Goal: Information Seeking & Learning: Learn about a topic

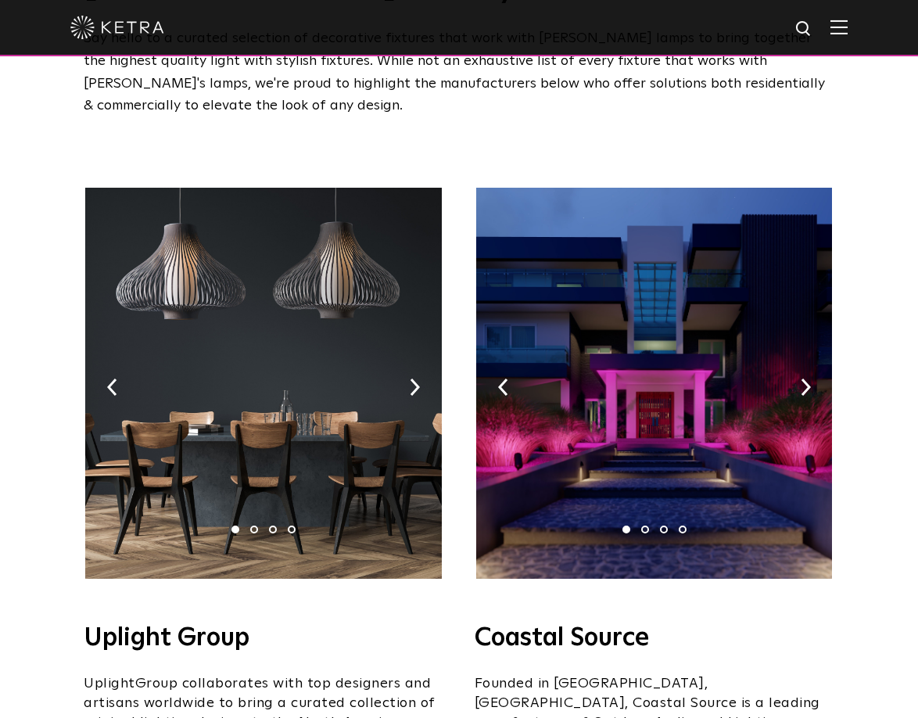
scroll to position [163, 0]
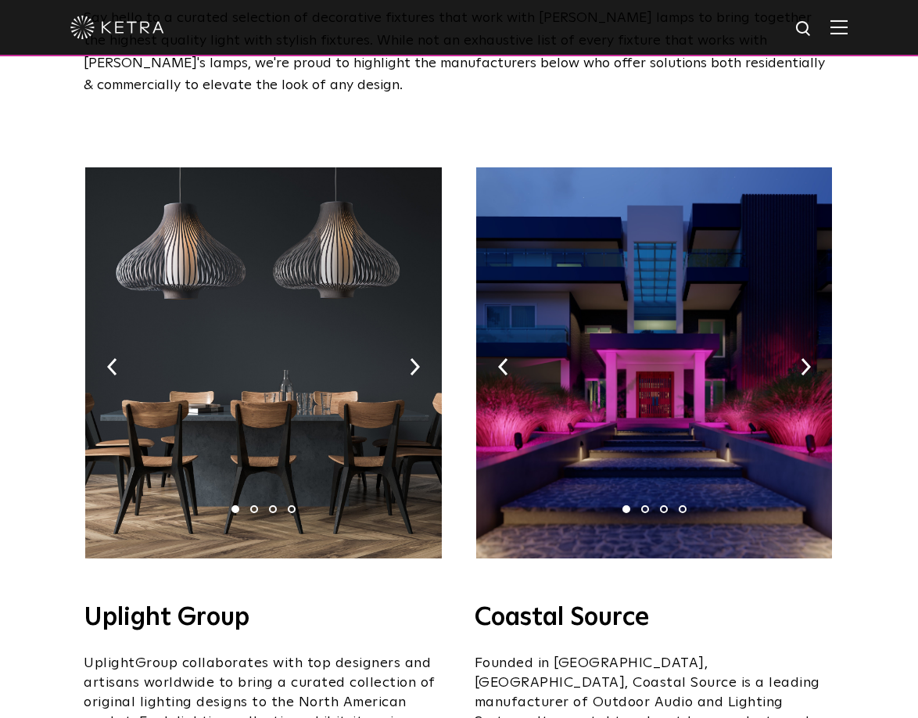
click at [407, 369] on img at bounding box center [263, 362] width 356 height 391
click at [412, 367] on img at bounding box center [415, 366] width 10 height 17
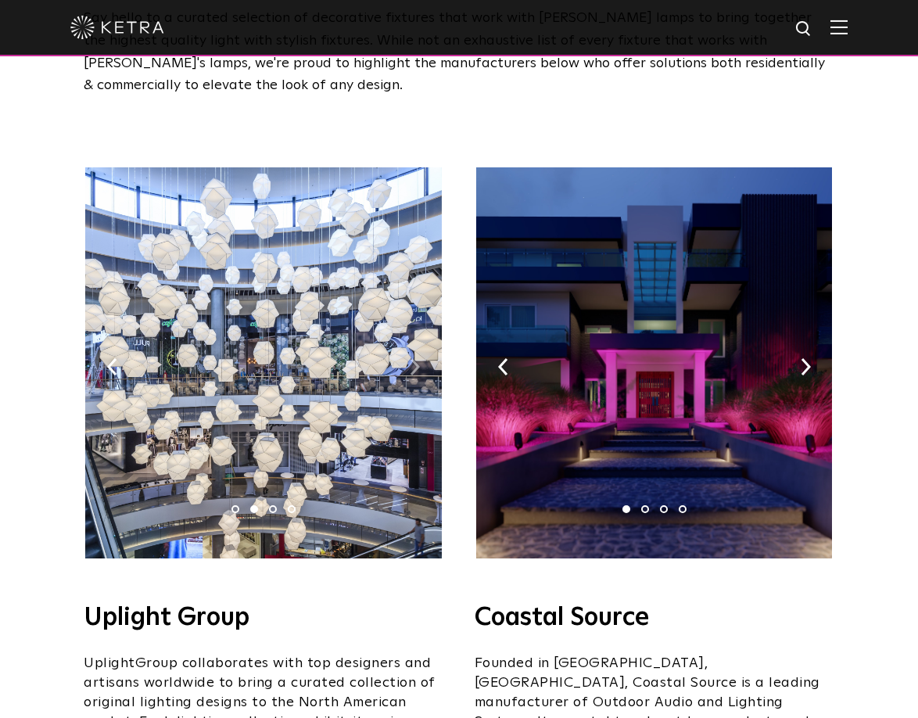
click at [412, 367] on img at bounding box center [415, 366] width 10 height 17
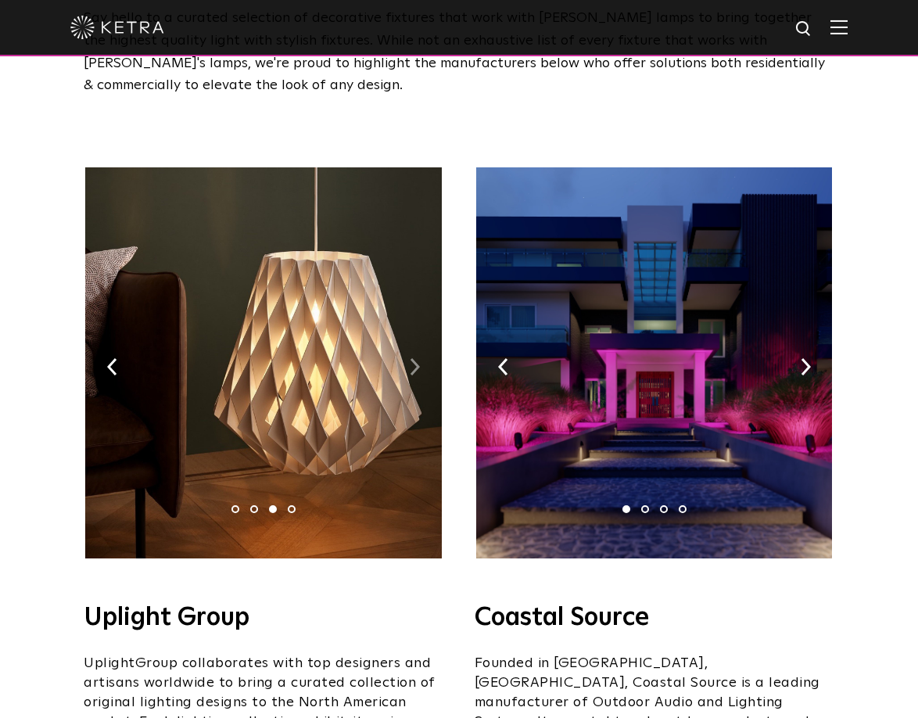
click at [412, 366] on img at bounding box center [415, 366] width 10 height 17
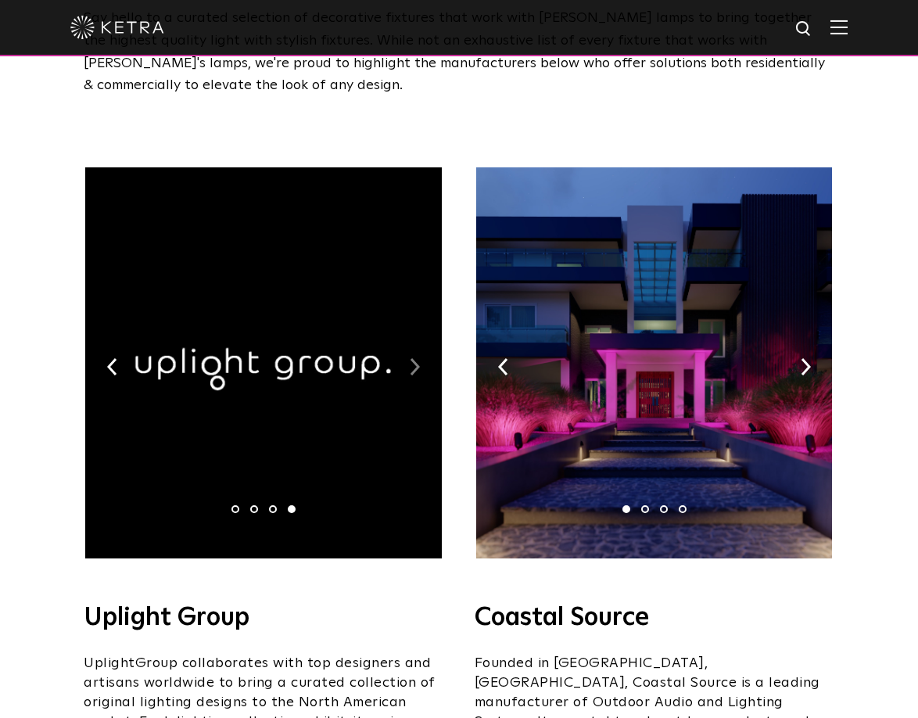
click at [412, 366] on img at bounding box center [415, 366] width 10 height 17
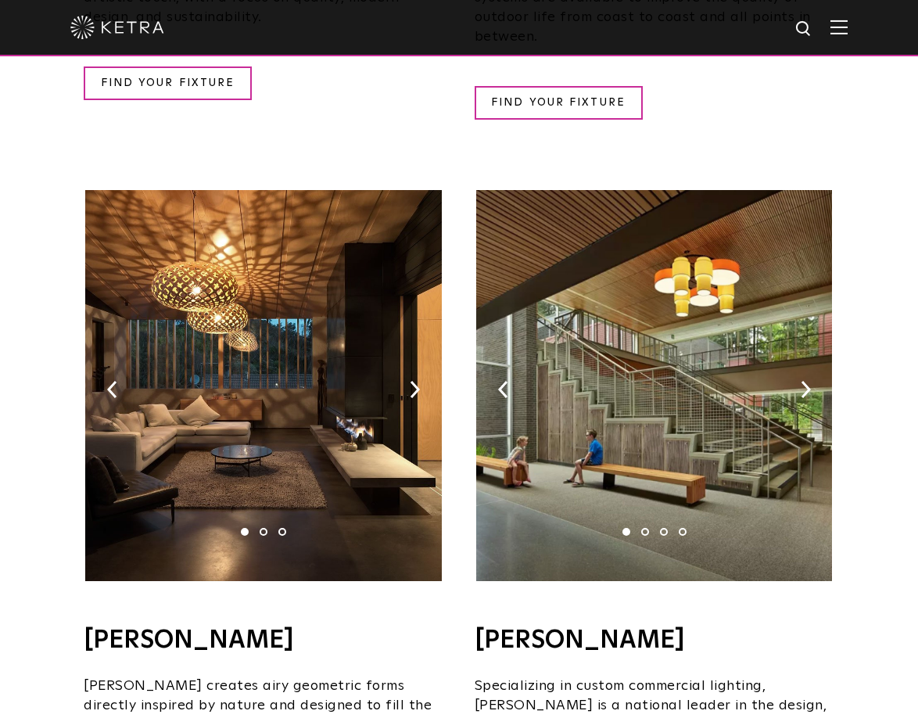
scroll to position [1014, 0]
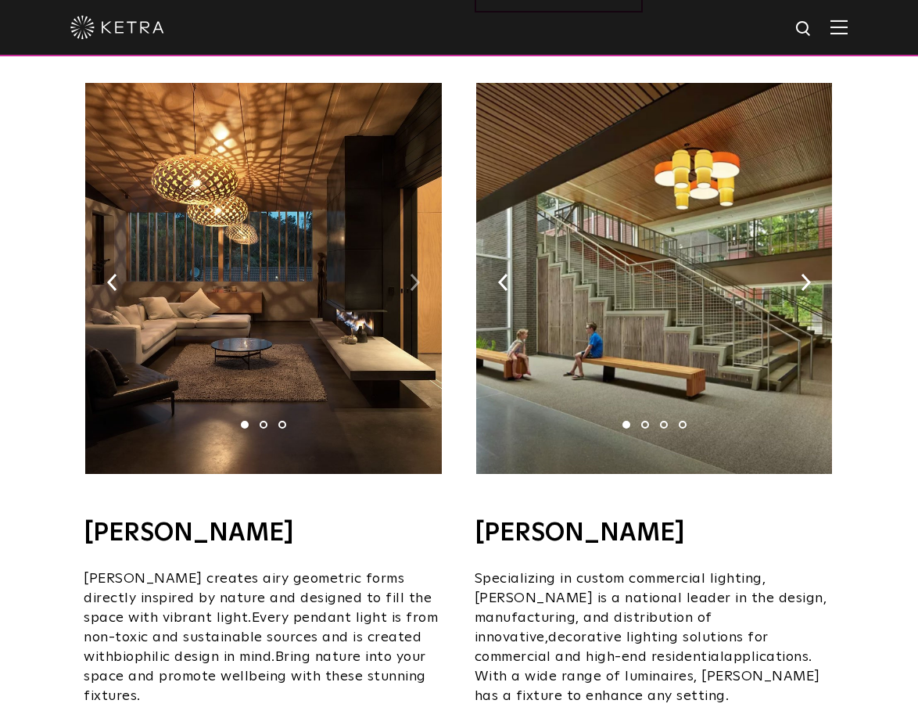
click at [410, 274] on img at bounding box center [415, 282] width 10 height 17
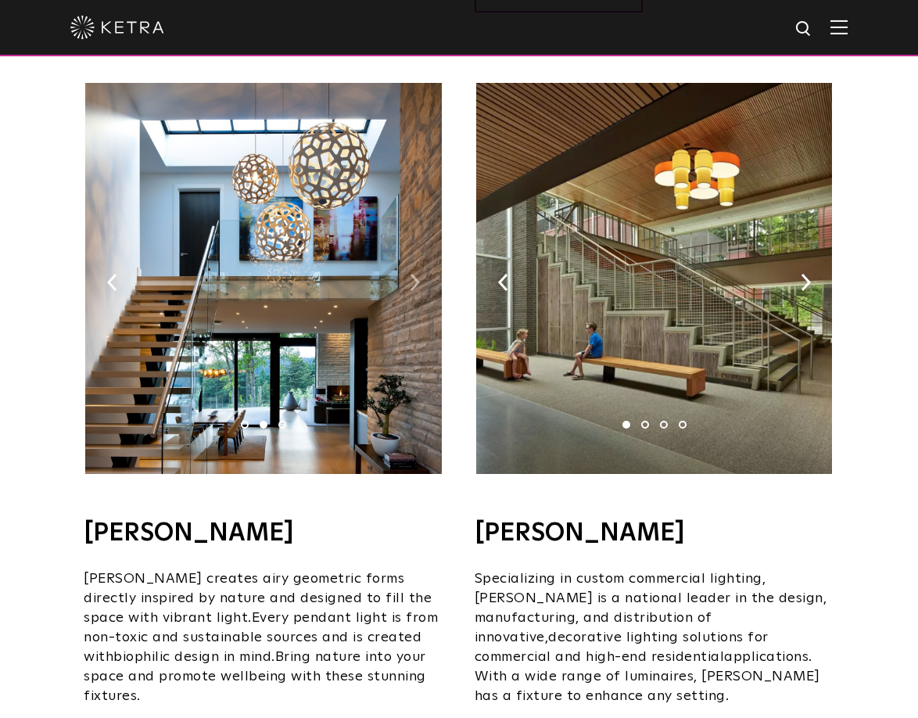
click at [410, 274] on img at bounding box center [415, 282] width 10 height 17
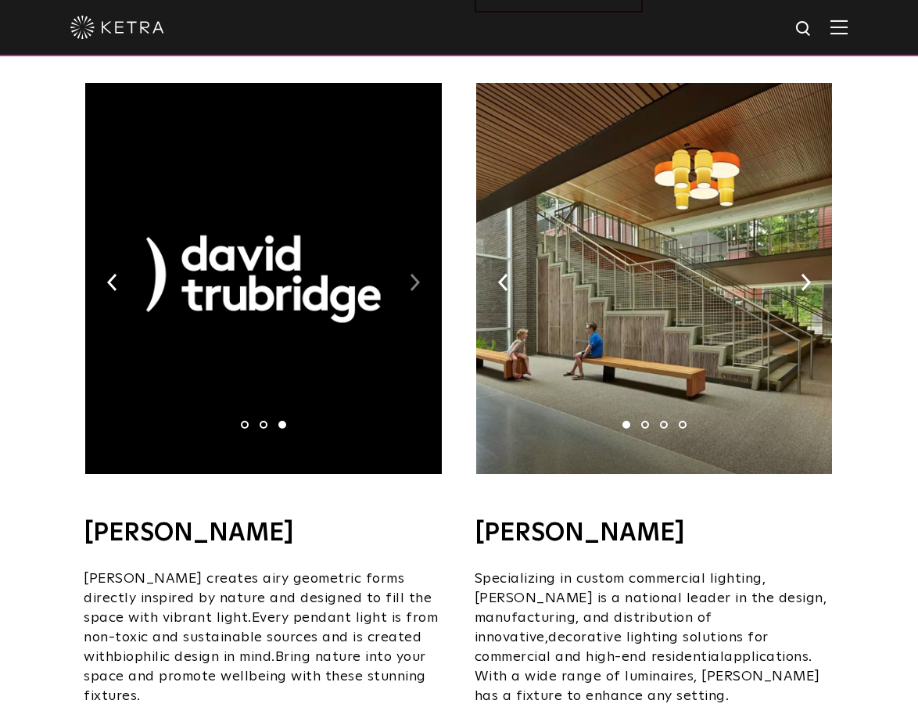
click at [410, 274] on img at bounding box center [415, 282] width 10 height 17
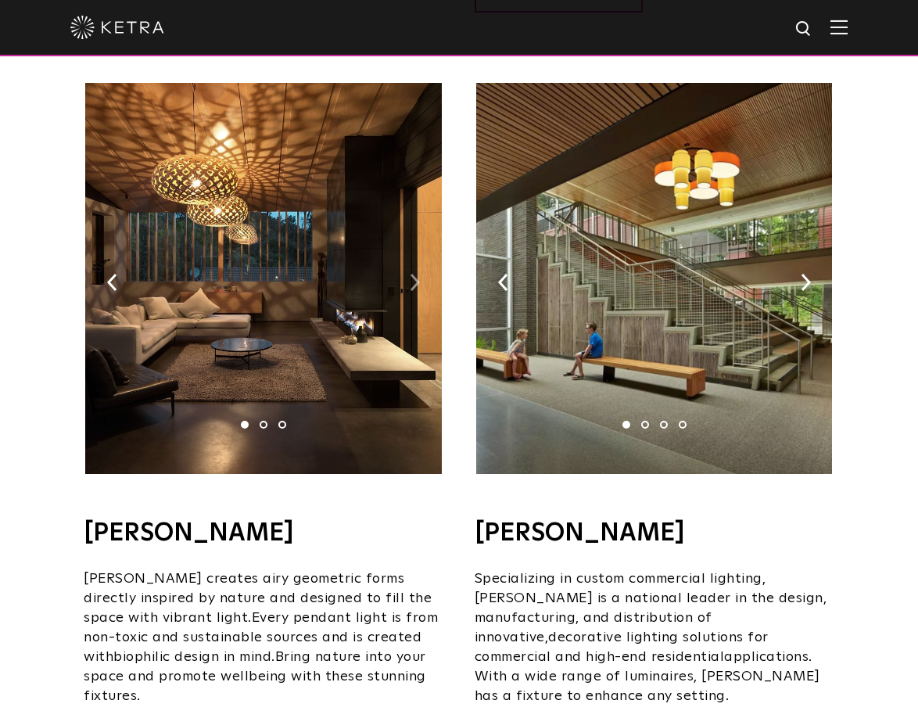
click at [410, 274] on img at bounding box center [415, 282] width 10 height 17
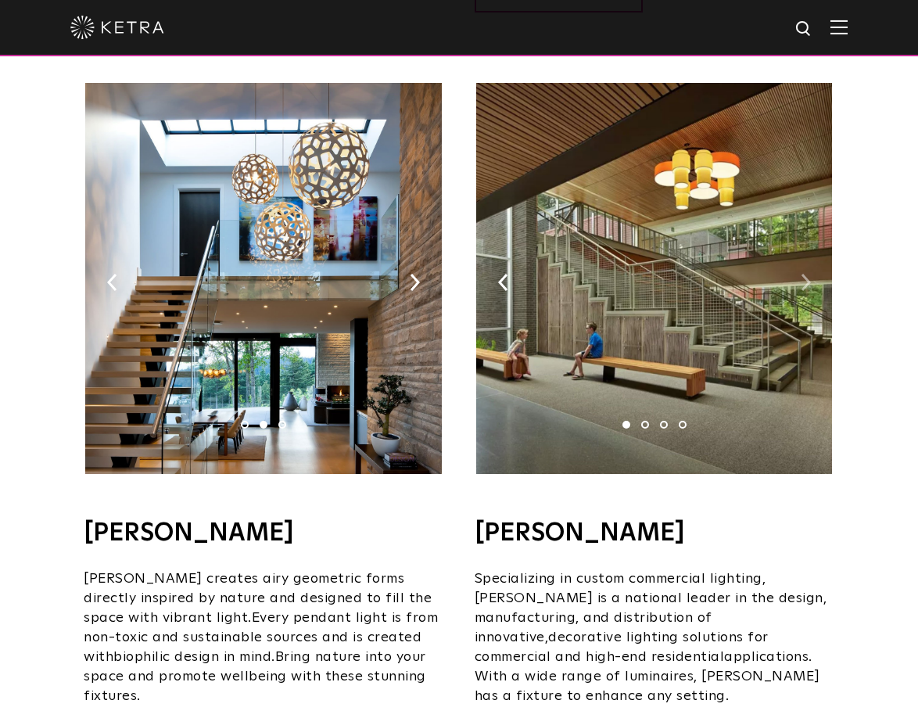
click at [807, 274] on img at bounding box center [806, 282] width 10 height 17
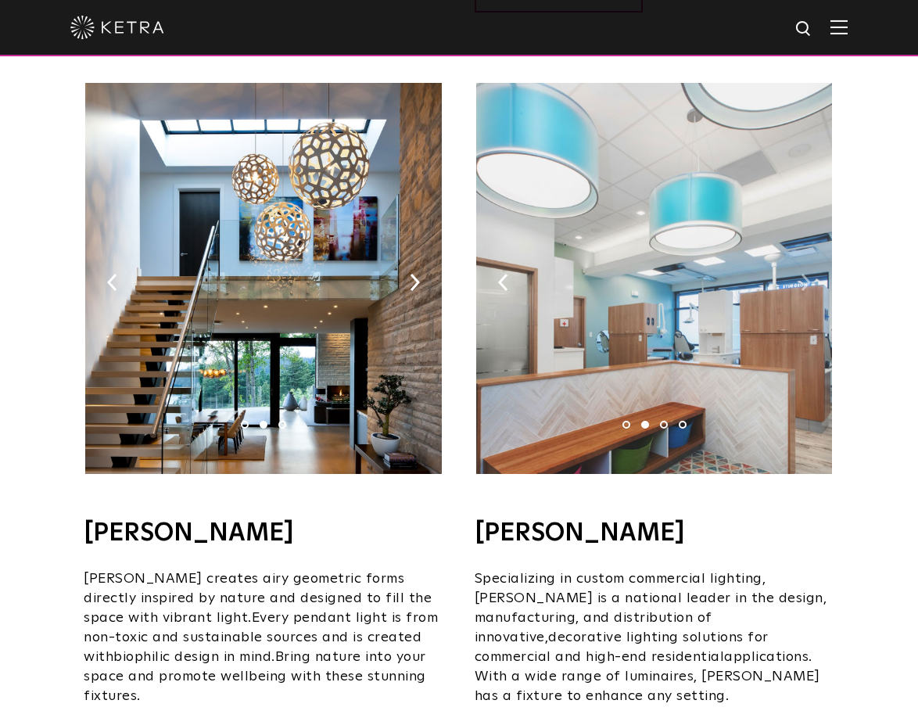
click at [807, 274] on img at bounding box center [806, 282] width 10 height 17
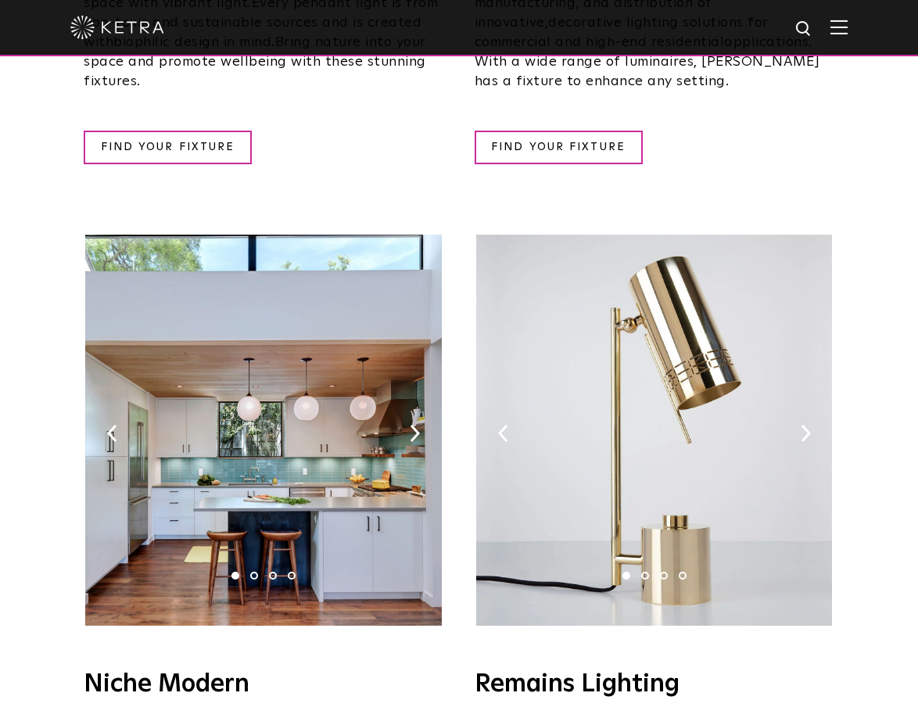
scroll to position [1708, 0]
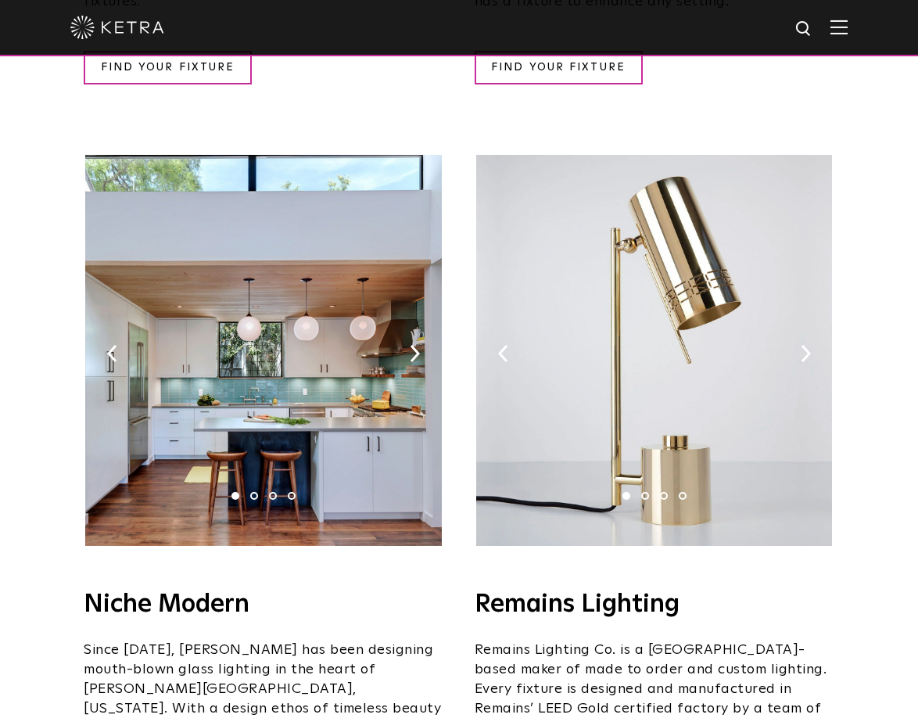
click at [408, 336] on img at bounding box center [263, 350] width 356 height 391
click at [406, 331] on img at bounding box center [263, 350] width 356 height 391
click at [424, 338] on img at bounding box center [263, 350] width 356 height 391
click at [417, 345] on img at bounding box center [415, 353] width 10 height 17
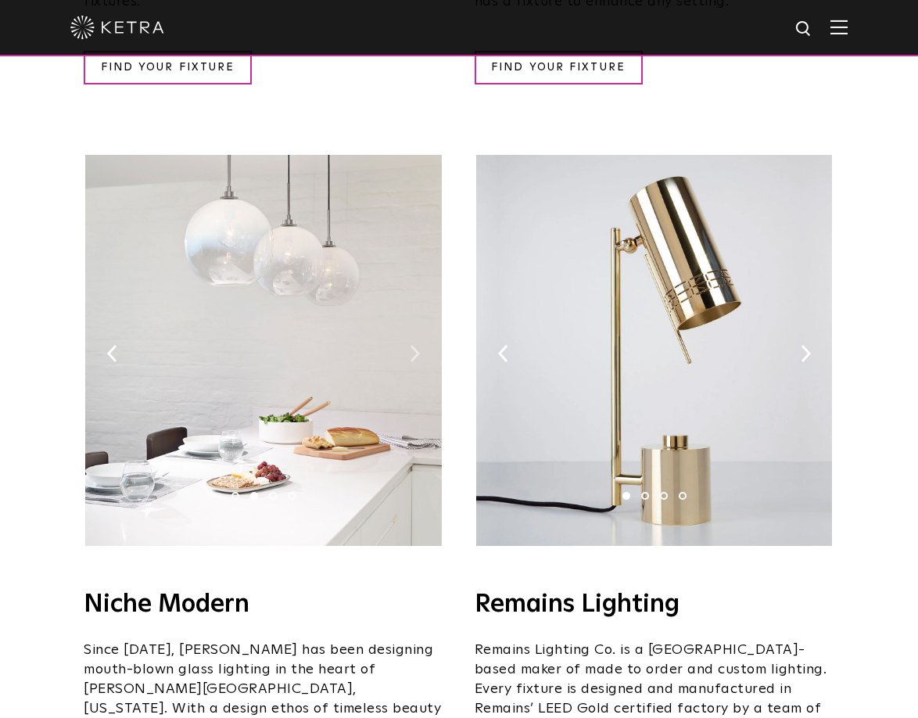
click at [417, 345] on img at bounding box center [415, 353] width 10 height 17
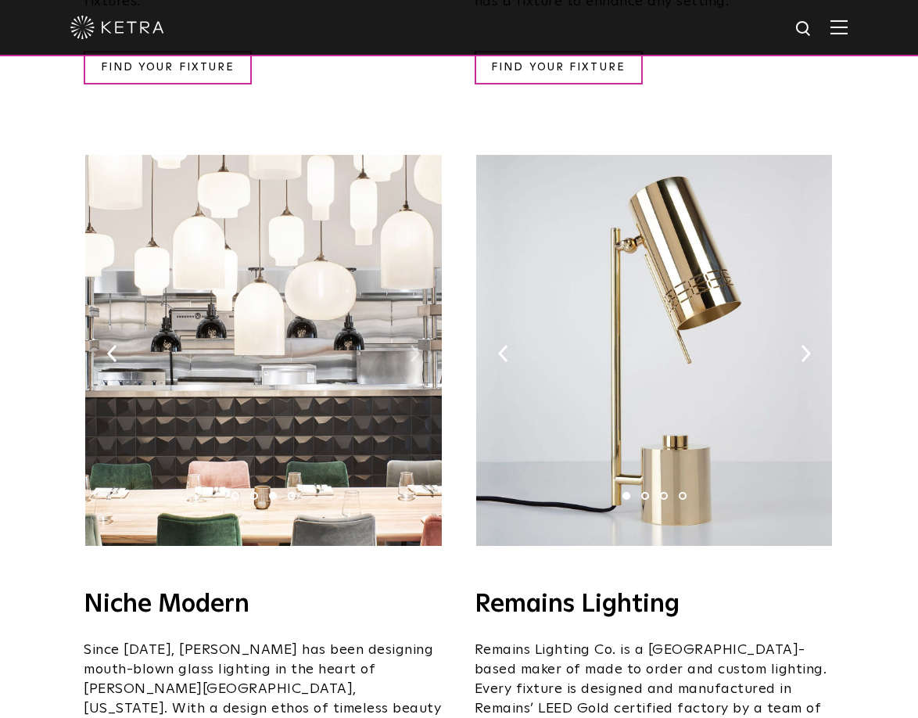
click at [417, 345] on img at bounding box center [415, 353] width 10 height 17
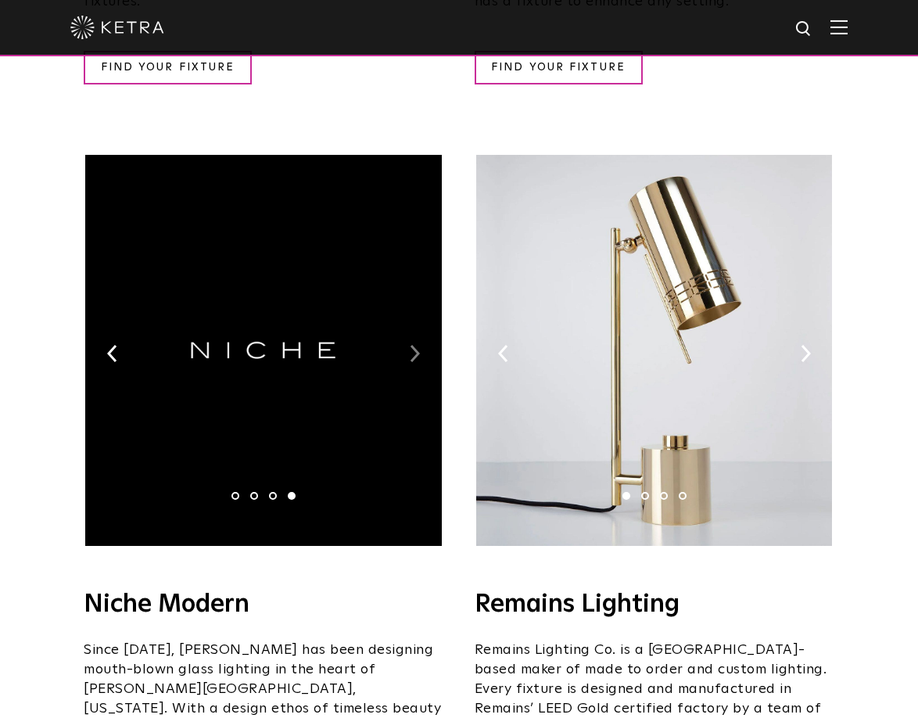
click at [417, 345] on img at bounding box center [415, 353] width 10 height 17
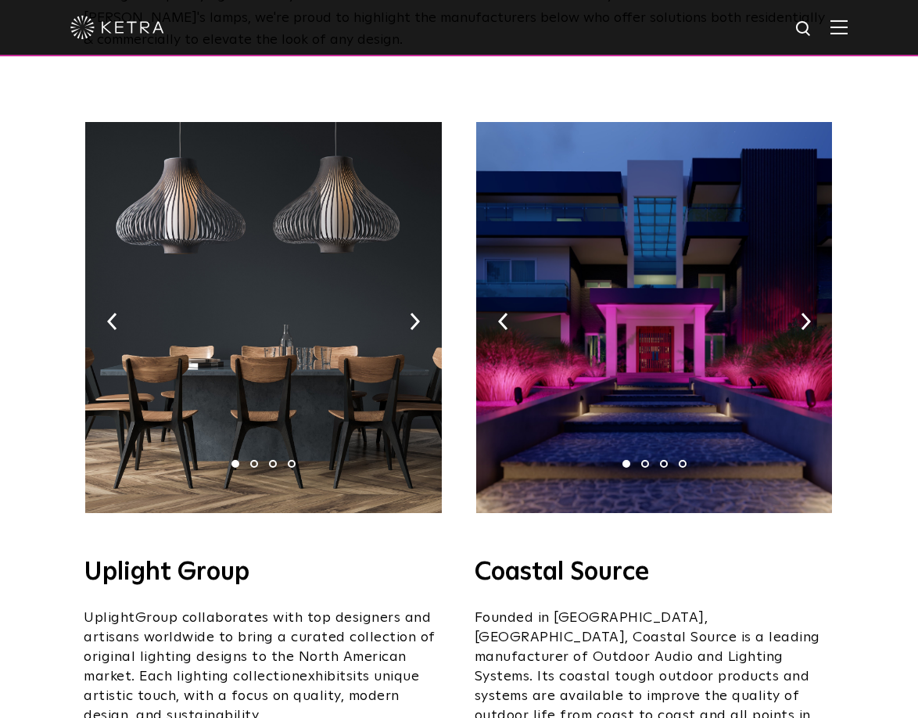
scroll to position [0, 0]
